Goal: Navigation & Orientation: Find specific page/section

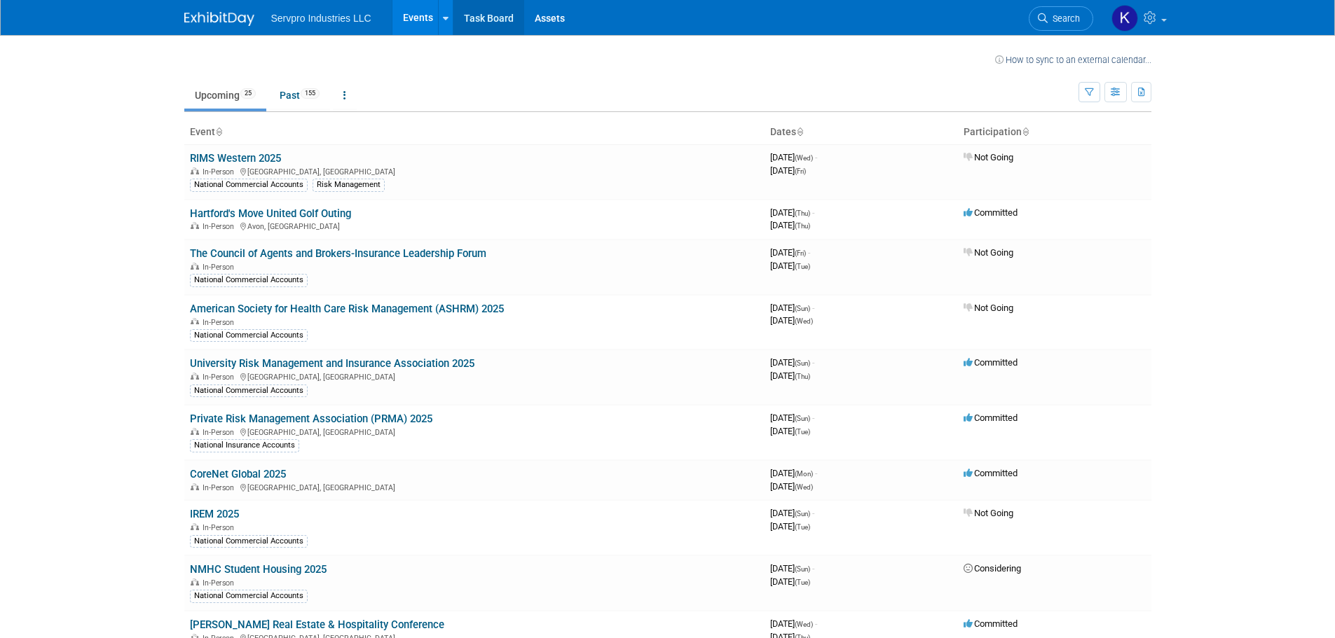
click at [474, 18] on link "Task Board" at bounding box center [488, 17] width 71 height 35
click at [300, 97] on link "Past 155" at bounding box center [299, 95] width 61 height 27
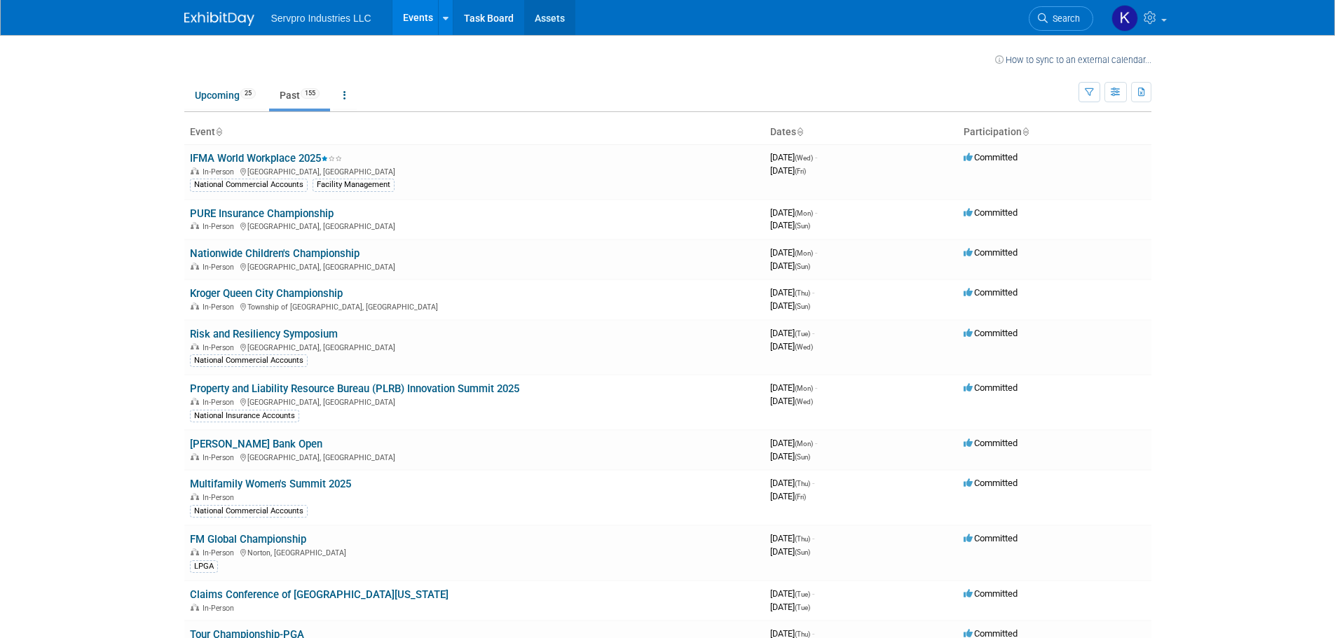
click at [547, 18] on link "Assets" at bounding box center [549, 17] width 51 height 35
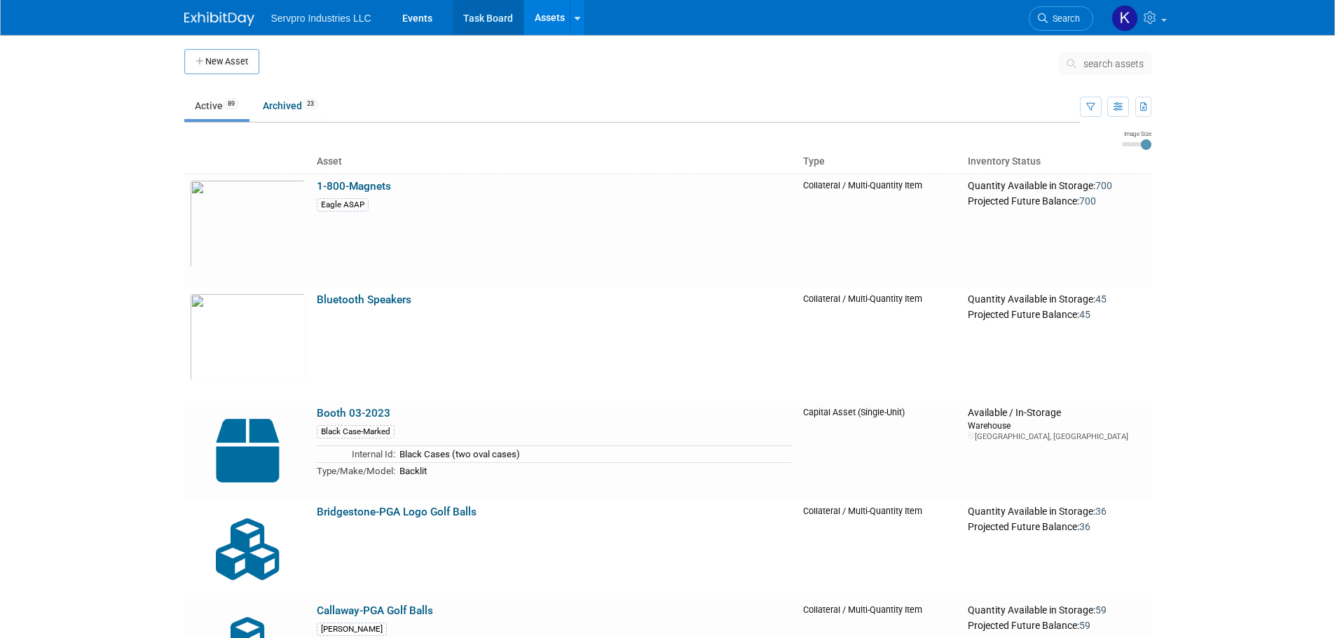
click at [492, 19] on link "Task Board" at bounding box center [488, 17] width 71 height 35
